Goal: Task Accomplishment & Management: Complete application form

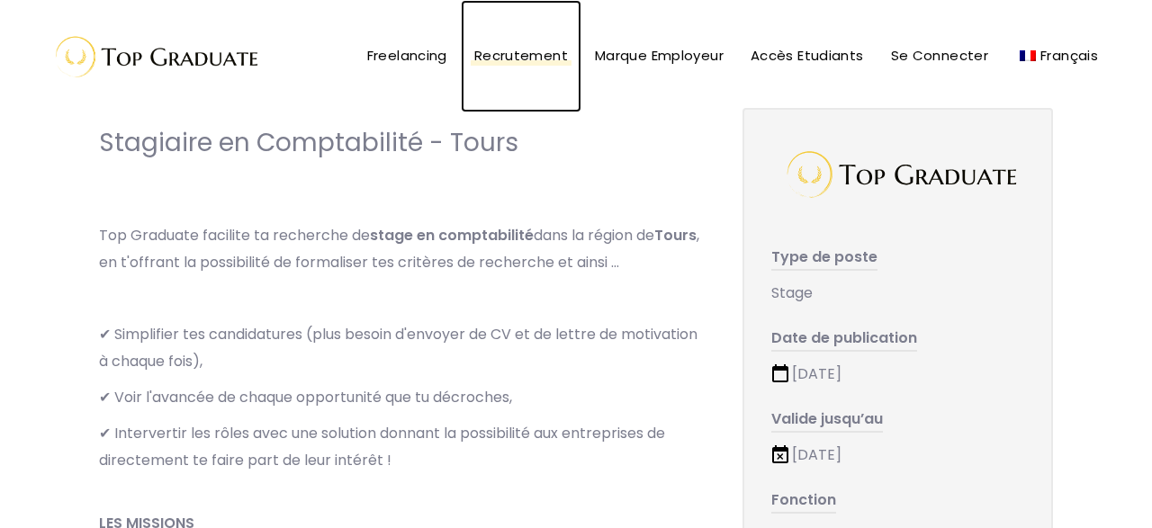
click at [566, 62] on span at bounding box center [521, 62] width 100 height 5
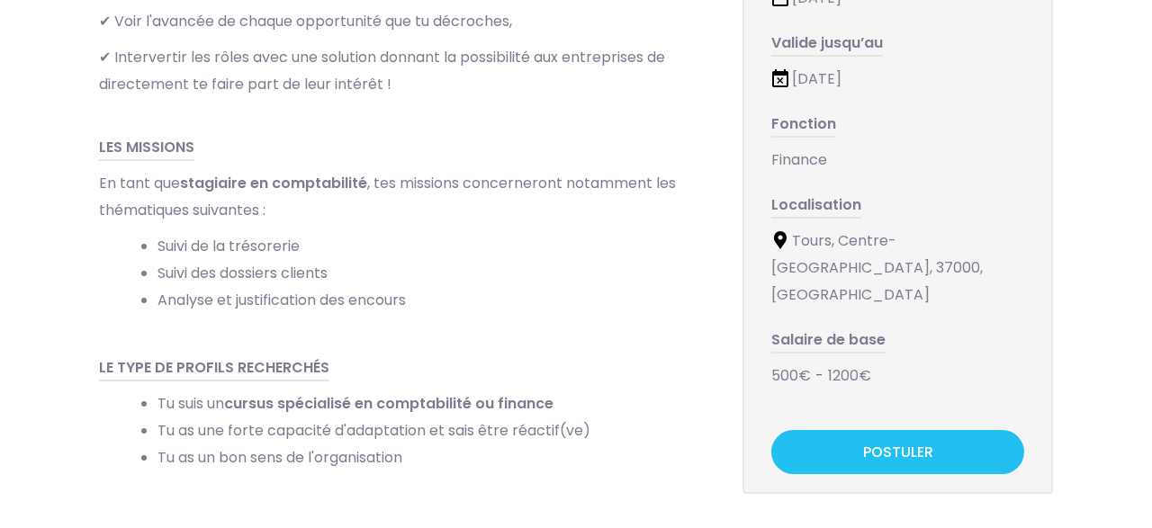
scroll to position [382, 0]
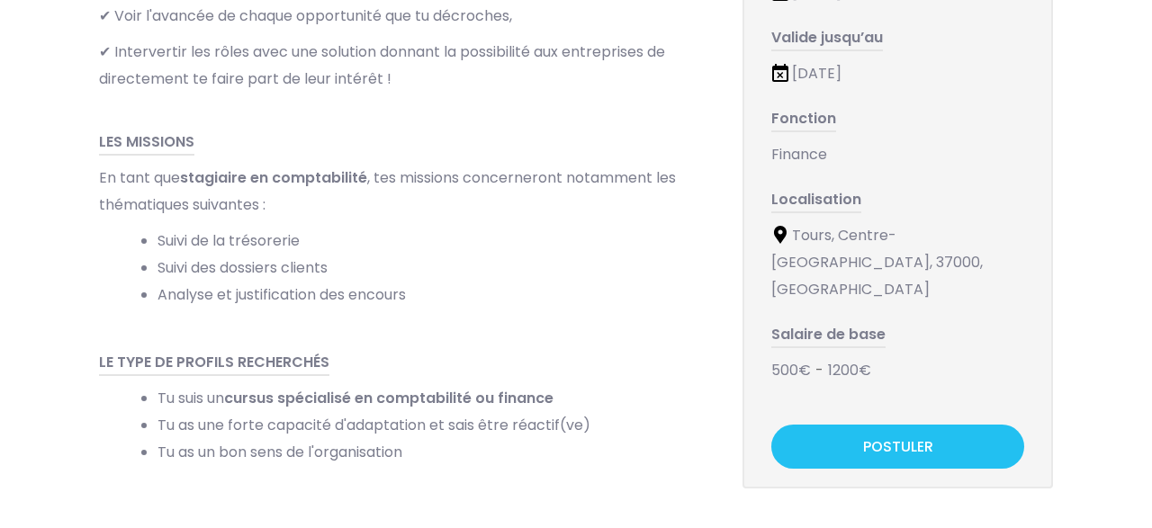
click at [884, 450] on div "POSTULER" at bounding box center [897, 444] width 253 height 85
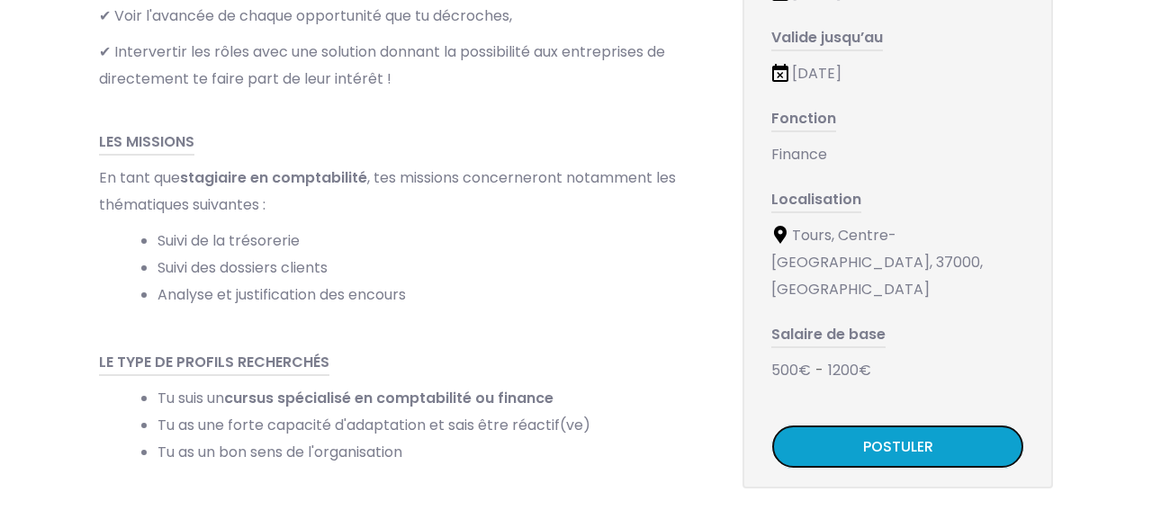
click at [908, 435] on link "POSTULER" at bounding box center [897, 447] width 253 height 44
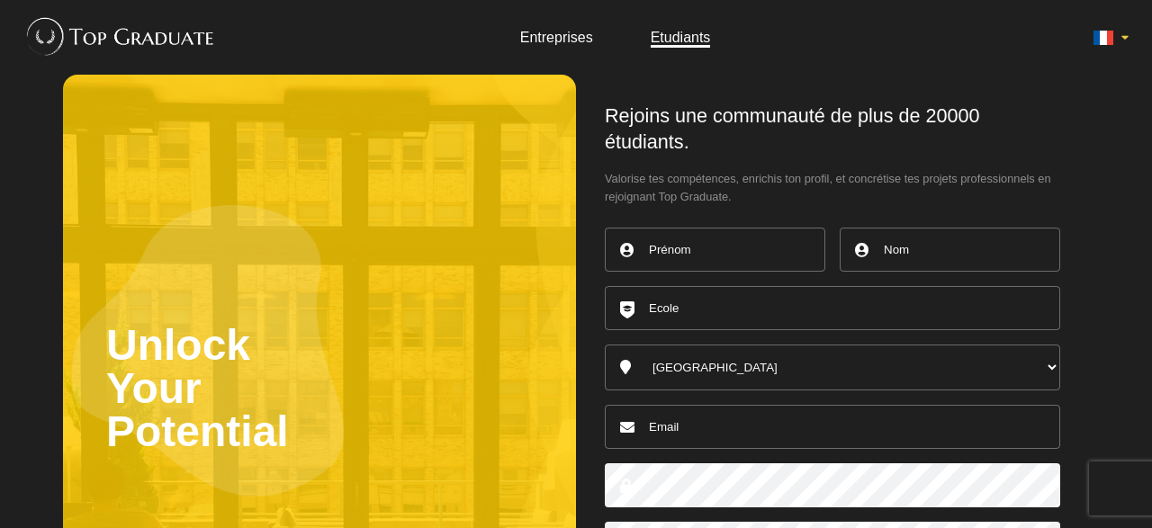
scroll to position [239, 0]
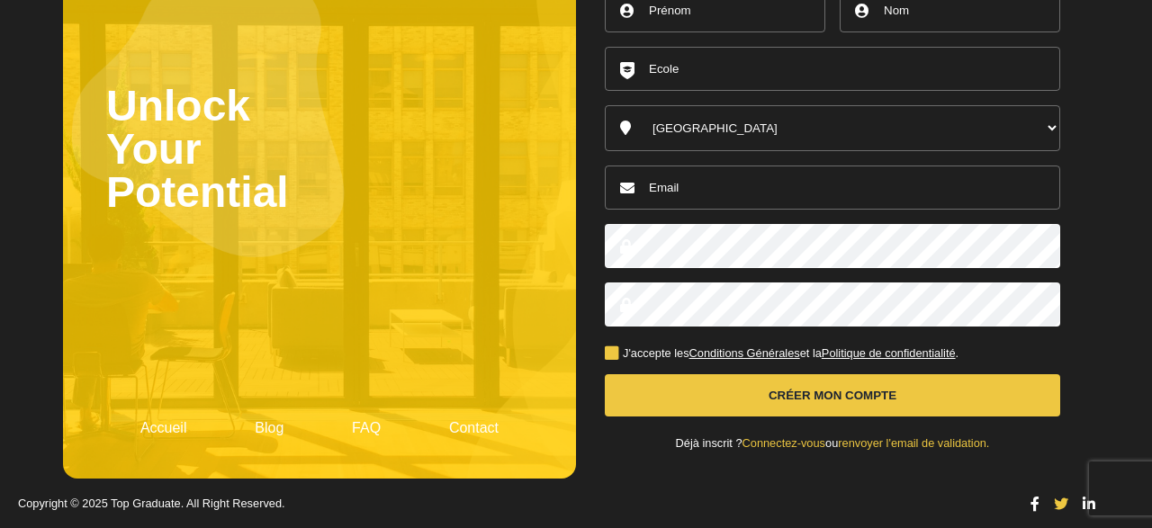
click at [494, 431] on link "Contact" at bounding box center [473, 427] width 49 height 15
